Goal: Transaction & Acquisition: Register for event/course

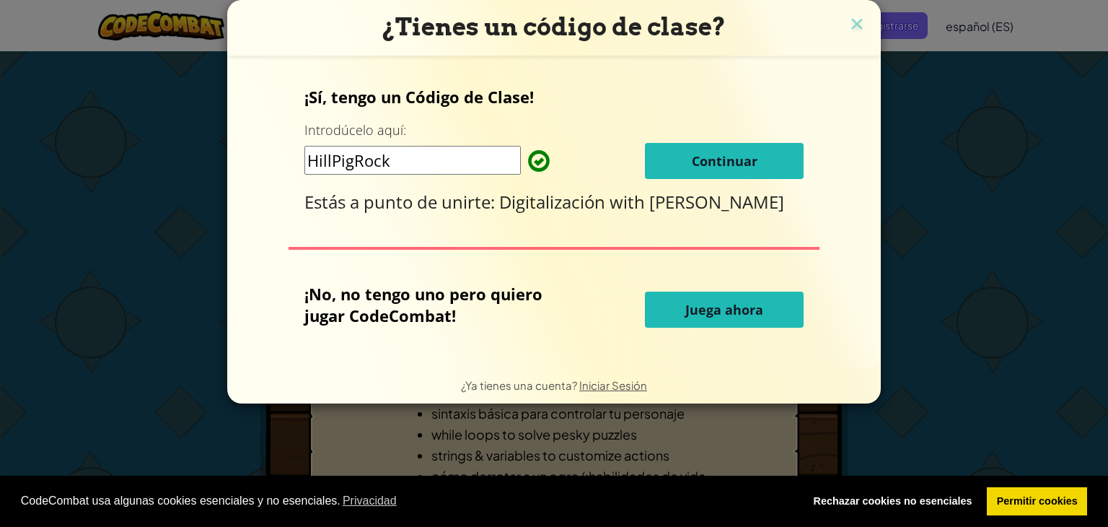
click at [700, 158] on span "Continuar" at bounding box center [725, 160] width 66 height 17
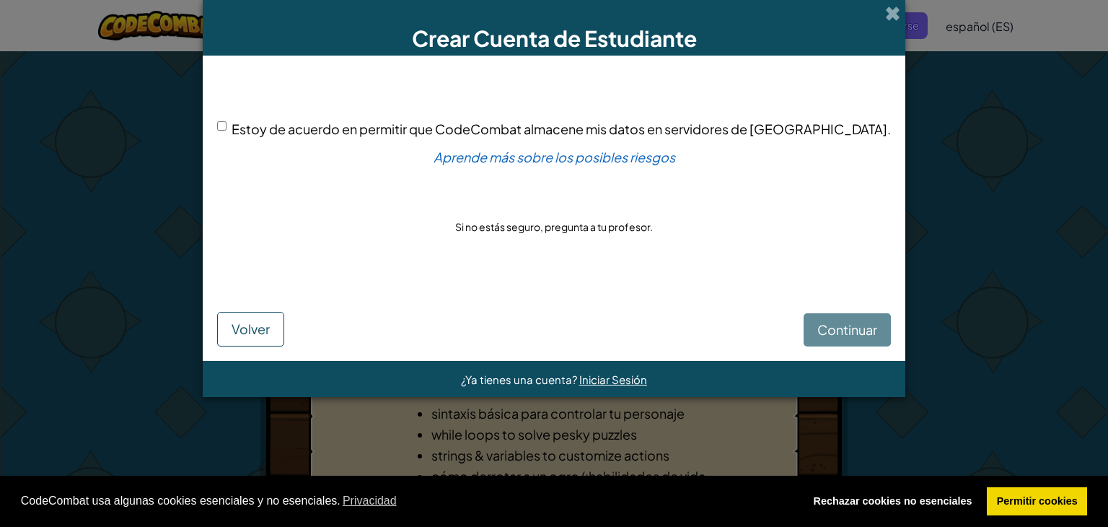
click at [822, 326] on div "Continuar Volver" at bounding box center [554, 315] width 674 height 61
click at [805, 333] on div "Continuar Volver" at bounding box center [554, 315] width 674 height 61
click at [801, 330] on div "Continuar Volver" at bounding box center [554, 315] width 674 height 61
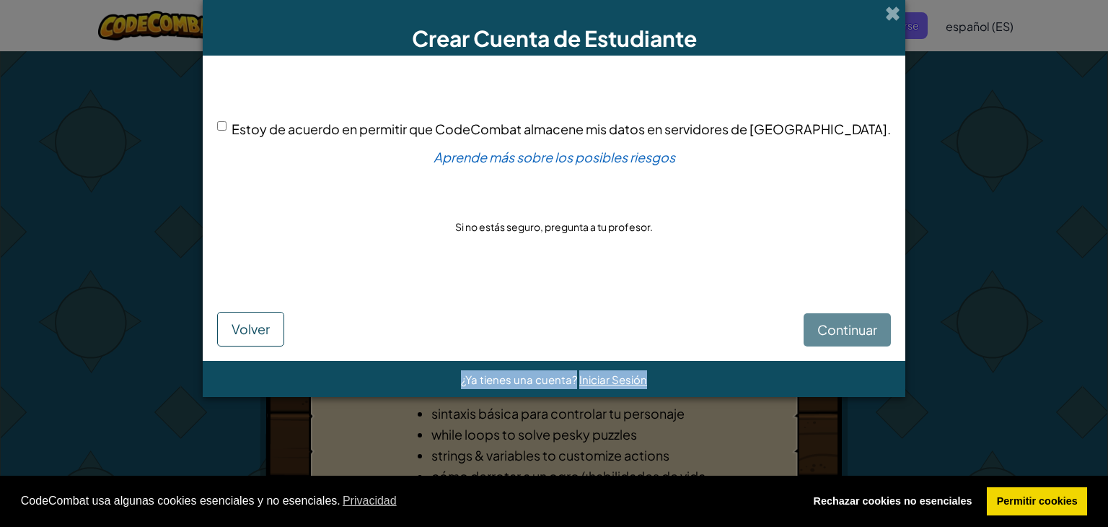
click at [801, 330] on div "Continuar Volver" at bounding box center [554, 315] width 674 height 61
click at [227, 128] on input "Estoy de acuerdo en permitir que CodeCombat almacene mis datos en servidores de…" at bounding box center [221, 125] width 9 height 9
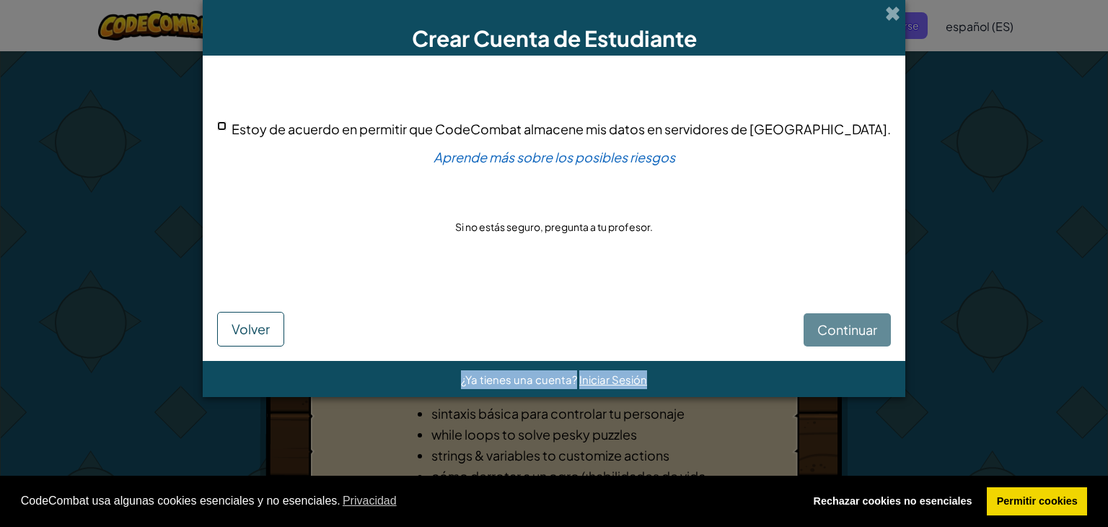
checkbox input "true"
click at [817, 325] on span "Continuar" at bounding box center [847, 329] width 60 height 17
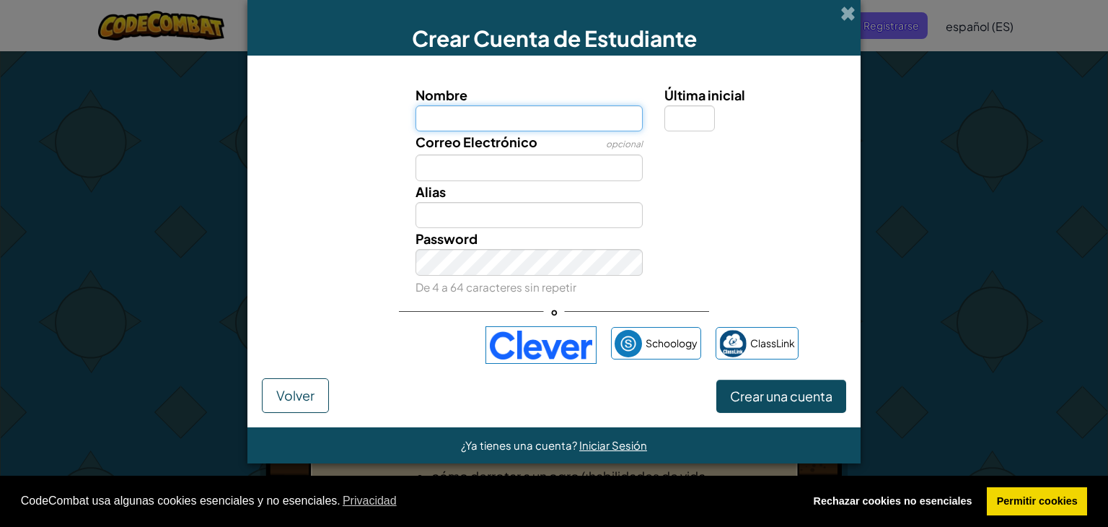
click at [542, 128] on input "Nombre" at bounding box center [530, 118] width 228 height 27
type input "AYAT"
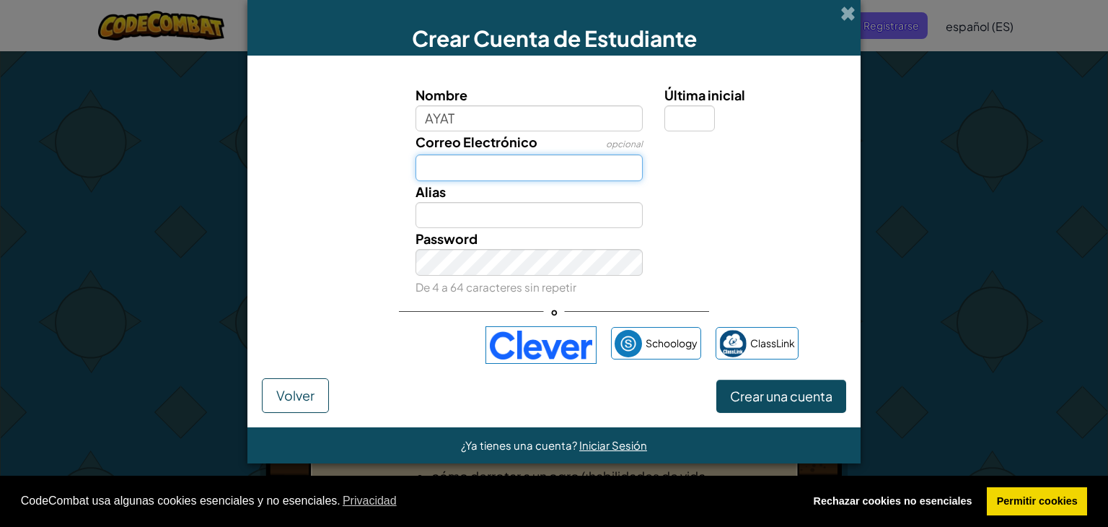
type input "AYAT"
click at [528, 162] on input "Correo Electrónico" at bounding box center [530, 167] width 228 height 27
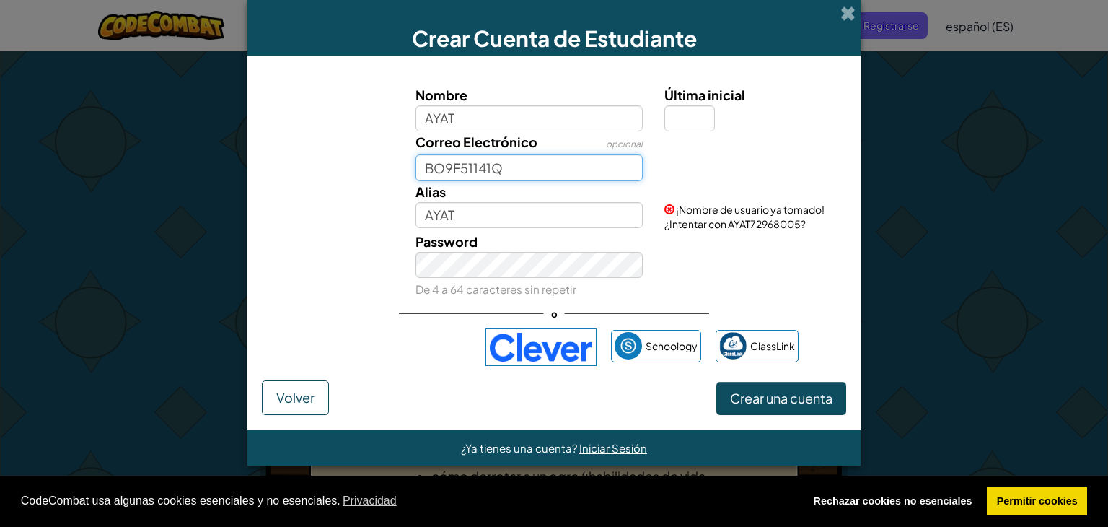
type input "BO9F51141Q"
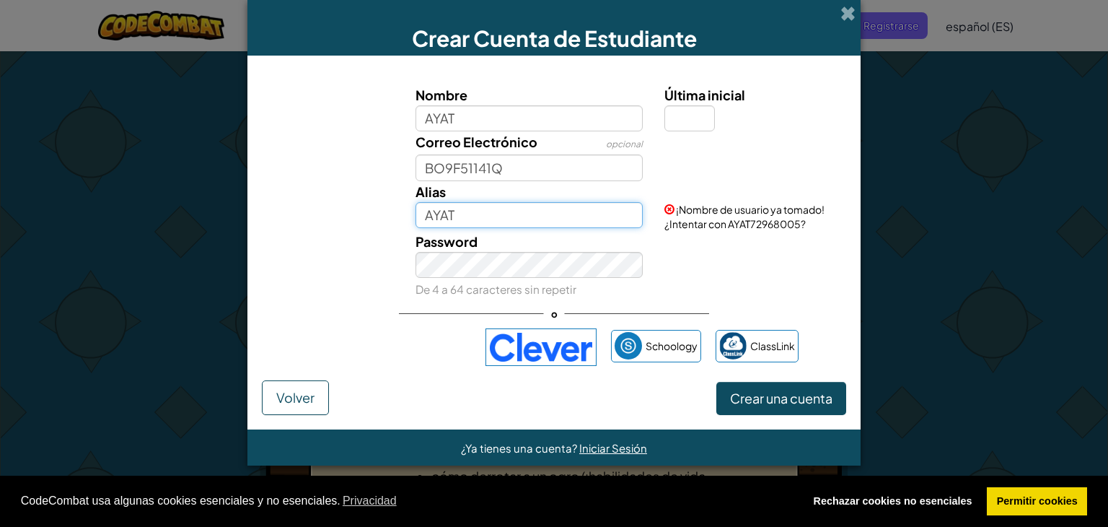
click at [472, 208] on input "AYAT" at bounding box center [530, 215] width 228 height 27
click at [472, 208] on input "AYAT72" at bounding box center [530, 215] width 228 height 27
type input "AYAT72968005"
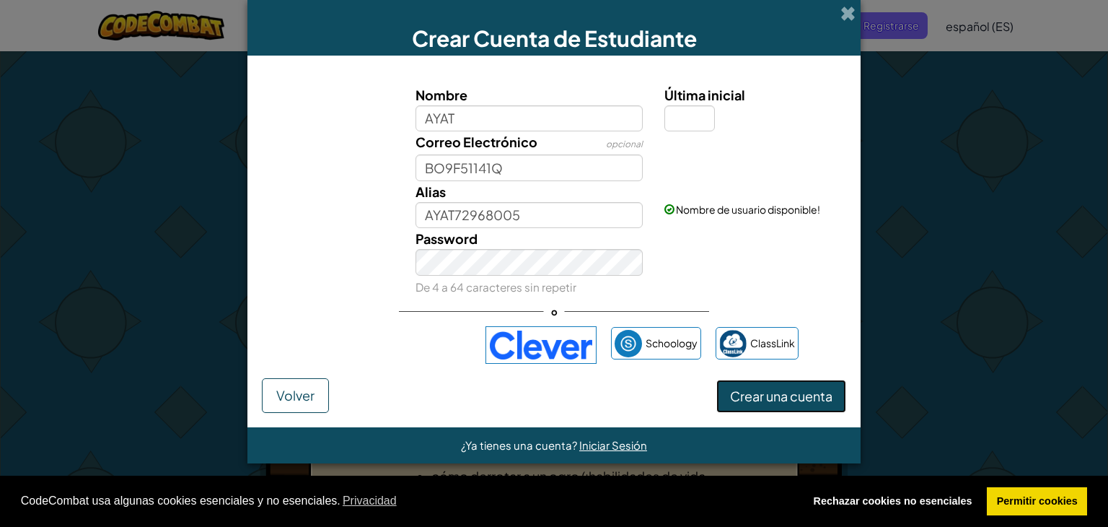
click at [753, 397] on span "Crear una cuenta" at bounding box center [781, 395] width 102 height 17
click at [851, 9] on span at bounding box center [847, 13] width 15 height 15
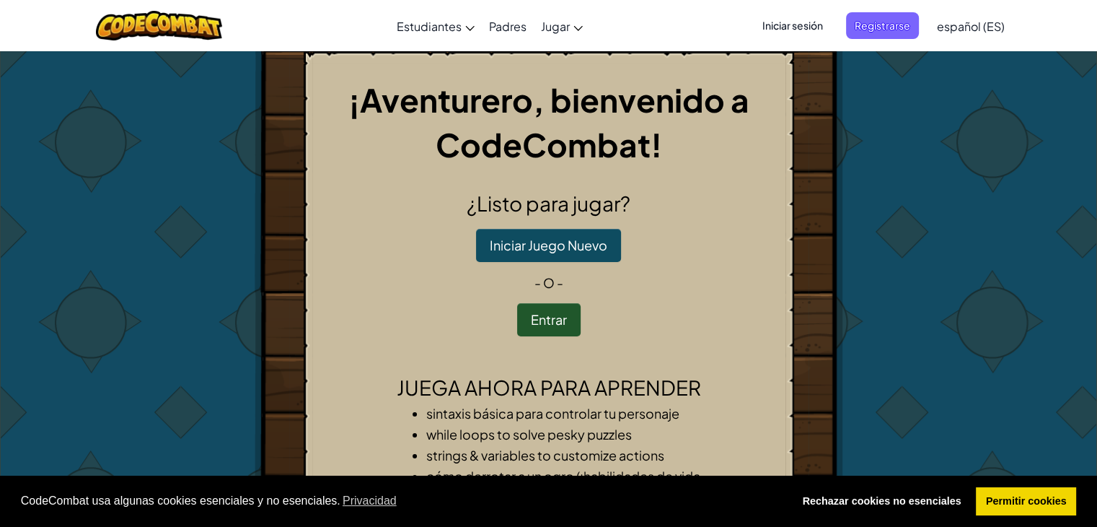
click at [772, 30] on span "Iniciar sesión" at bounding box center [793, 25] width 78 height 27
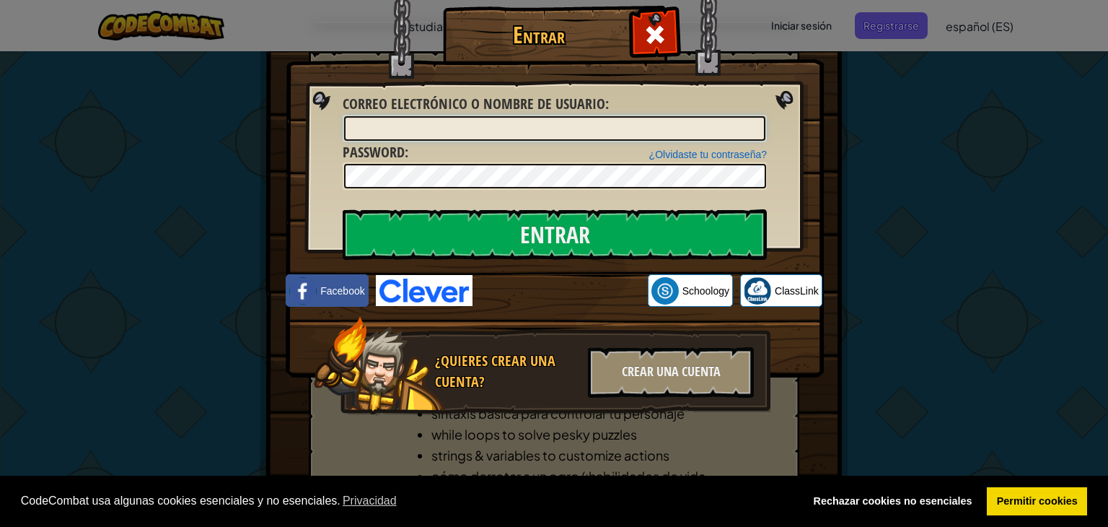
click at [638, 121] on input "Correo electrónico o nombre de usuario :" at bounding box center [554, 128] width 421 height 25
type input "B"
click at [430, 126] on input "b09f51141q2222@" at bounding box center [554, 128] width 421 height 25
click at [430, 126] on input "b09f51141q@" at bounding box center [554, 128] width 421 height 25
type input "[EMAIL_ADDRESS][DOMAIN_NAME]"
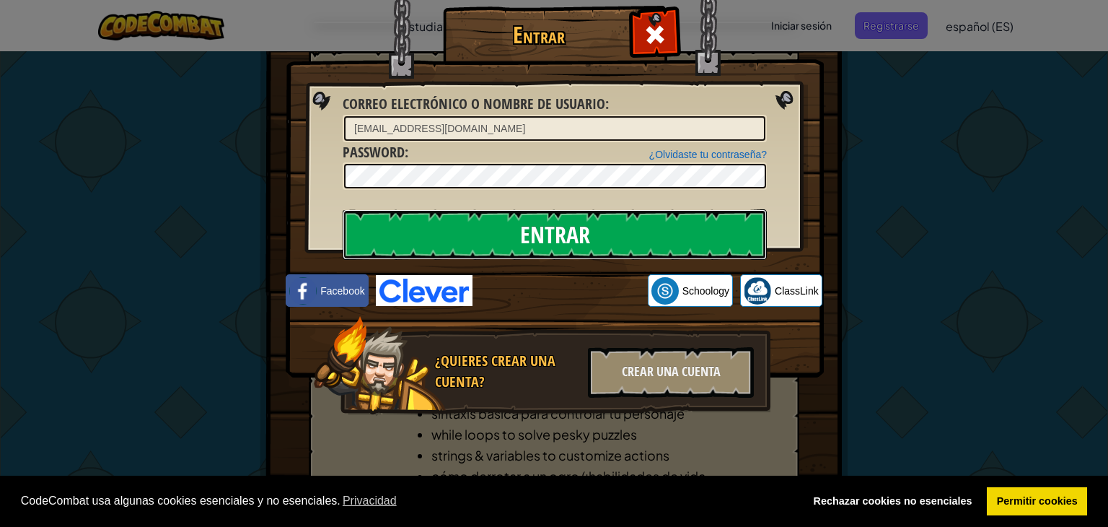
click at [653, 247] on input "Entrar" at bounding box center [555, 234] width 424 height 50
